Goal: Transaction & Acquisition: Subscribe to service/newsletter

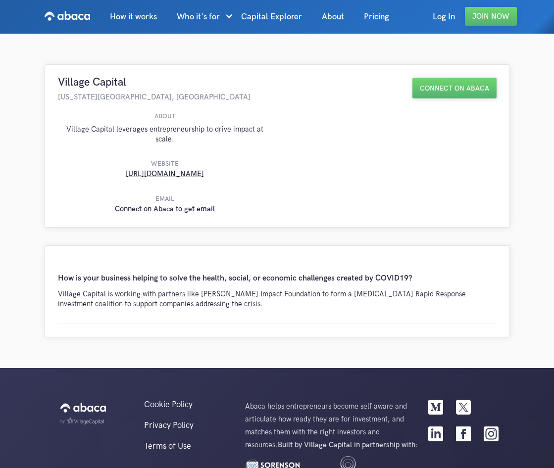
click at [66, 19] on img "home" at bounding box center [68, 16] width 46 height 16
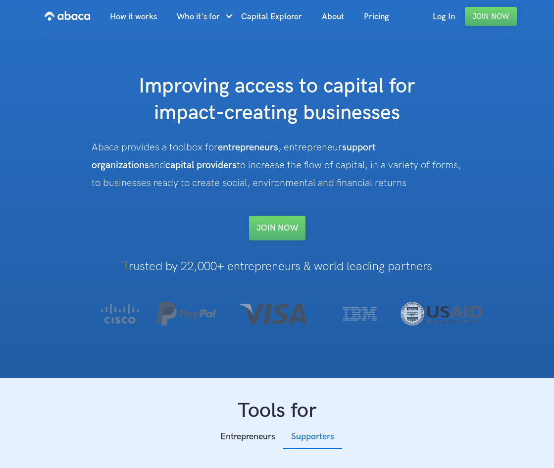
drag, startPoint x: 98, startPoint y: 143, endPoint x: 352, endPoint y: 174, distance: 256.2
click at [352, 174] on div "Improving access to capital for impact-creating businesses Abaca provides a too…" at bounding box center [276, 156] width 387 height 167
click at [357, 182] on div "Abaca provides a toolbox for entrepreneurs , entrepreneur support organizations…" at bounding box center [277, 165] width 371 height 53
drag, startPoint x: 357, startPoint y: 186, endPoint x: 94, endPoint y: 149, distance: 265.2
click at [94, 149] on div "Abaca provides a toolbox for entrepreneurs , entrepreneur support organizations…" at bounding box center [277, 165] width 371 height 53
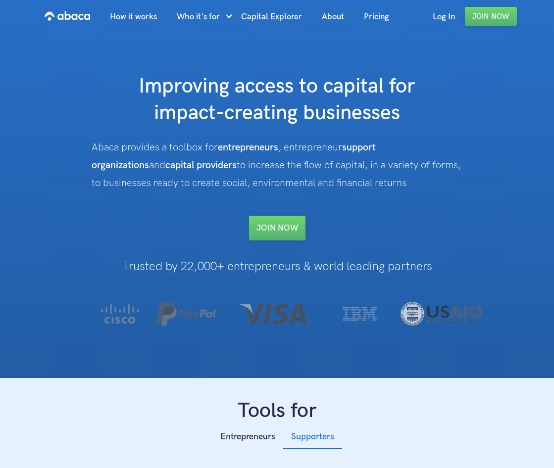
copy div "Abaca provides a toolbox for entrepreneurs , entrepreneur support organizations…"
click at [504, 108] on div "How It works Who it's for Entrepreneurs Investors For Support Organizations Coa…" at bounding box center [277, 189] width 554 height 378
click at [374, 22] on link "Pricing" at bounding box center [376, 17] width 45 height 34
